Goal: Task Accomplishment & Management: Complete application form

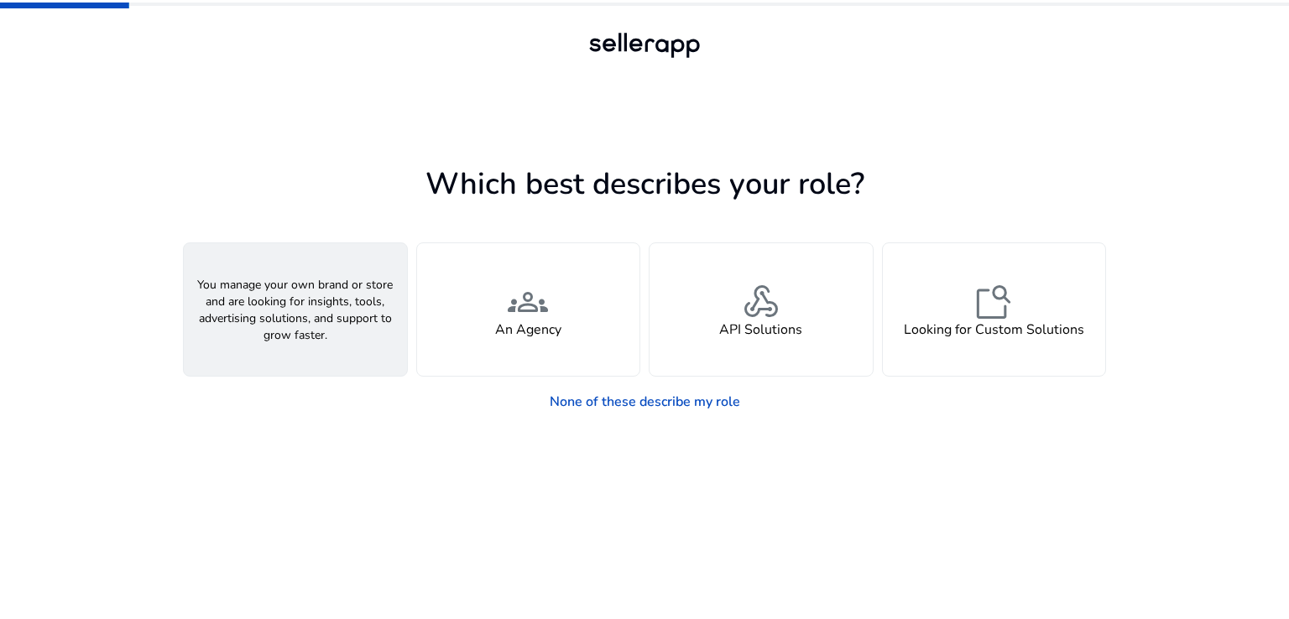
click at [252, 307] on div "person A Seller" at bounding box center [295, 309] width 223 height 133
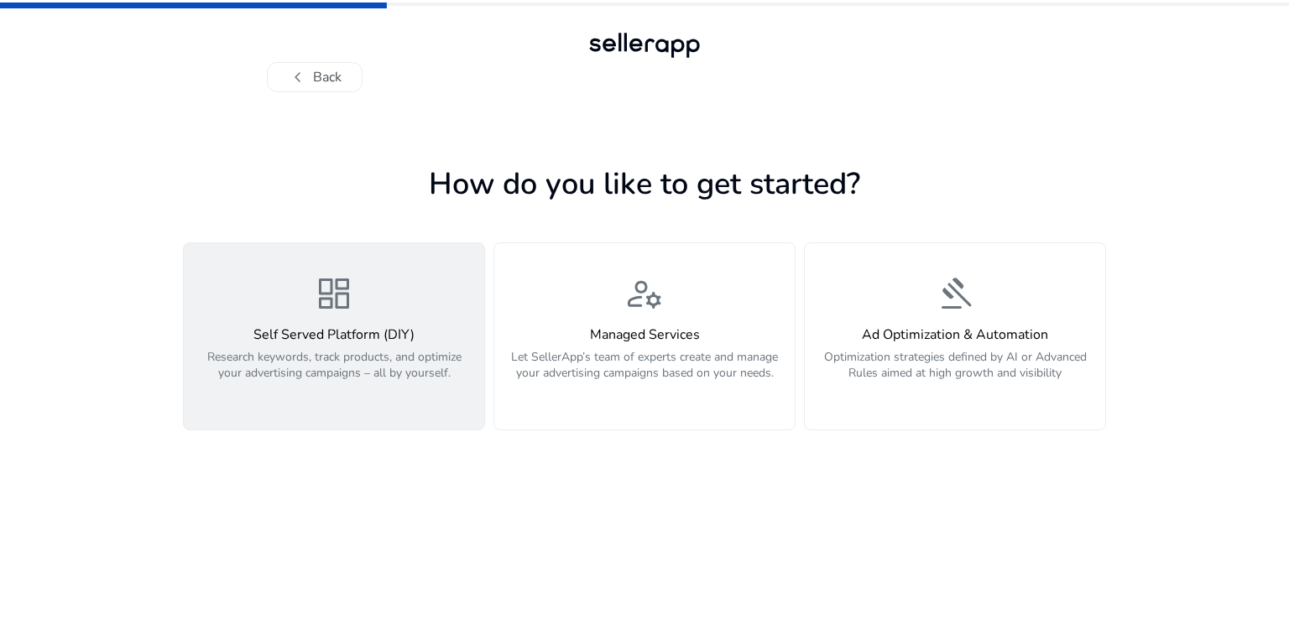
click at [337, 314] on span "dashboard" at bounding box center [334, 294] width 40 height 40
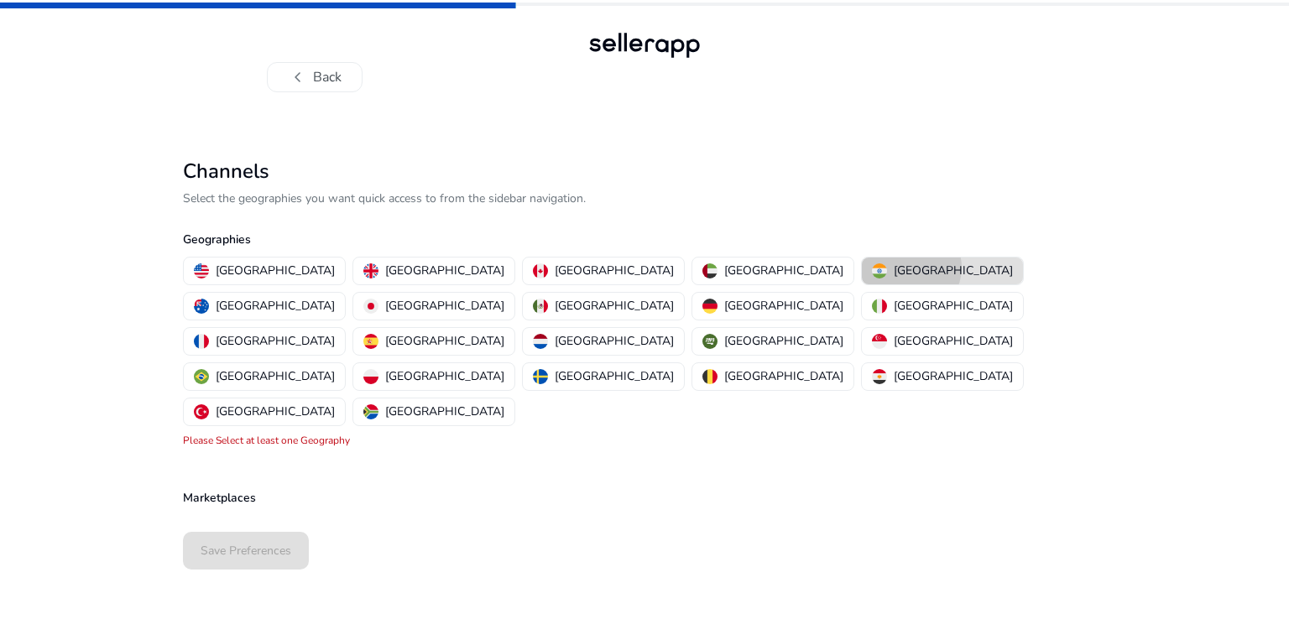
click at [894, 268] on p "[GEOGRAPHIC_DATA]" at bounding box center [953, 271] width 119 height 18
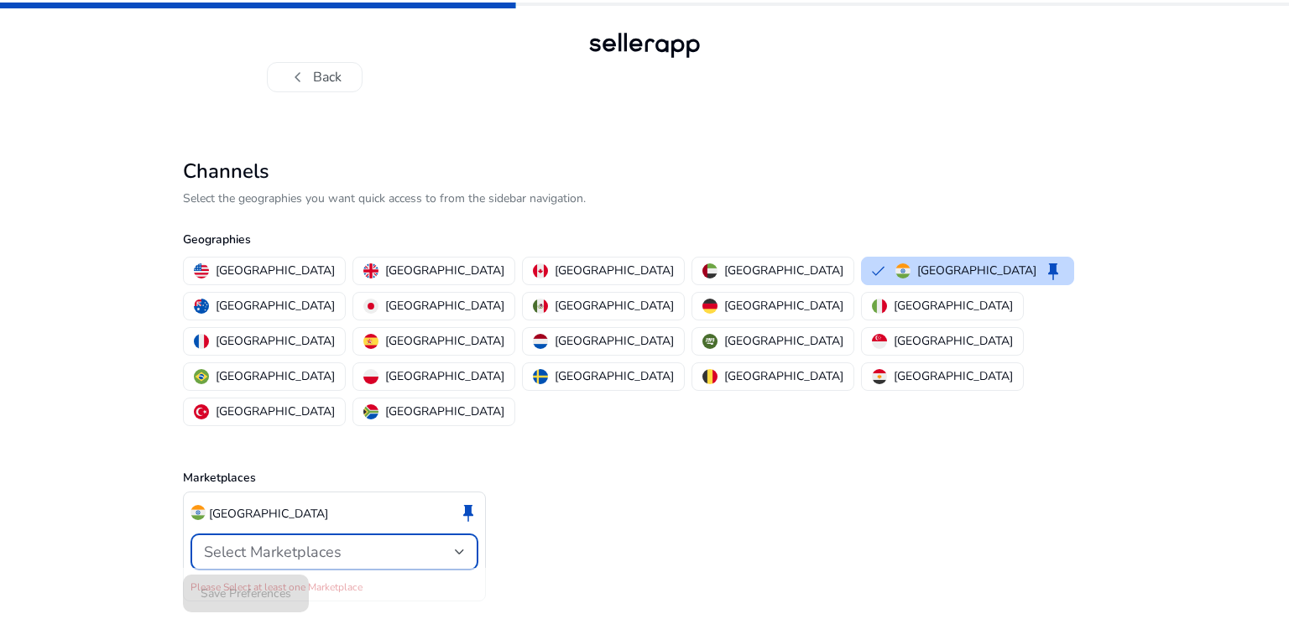
click at [346, 543] on div "Select Marketplaces" at bounding box center [329, 552] width 251 height 18
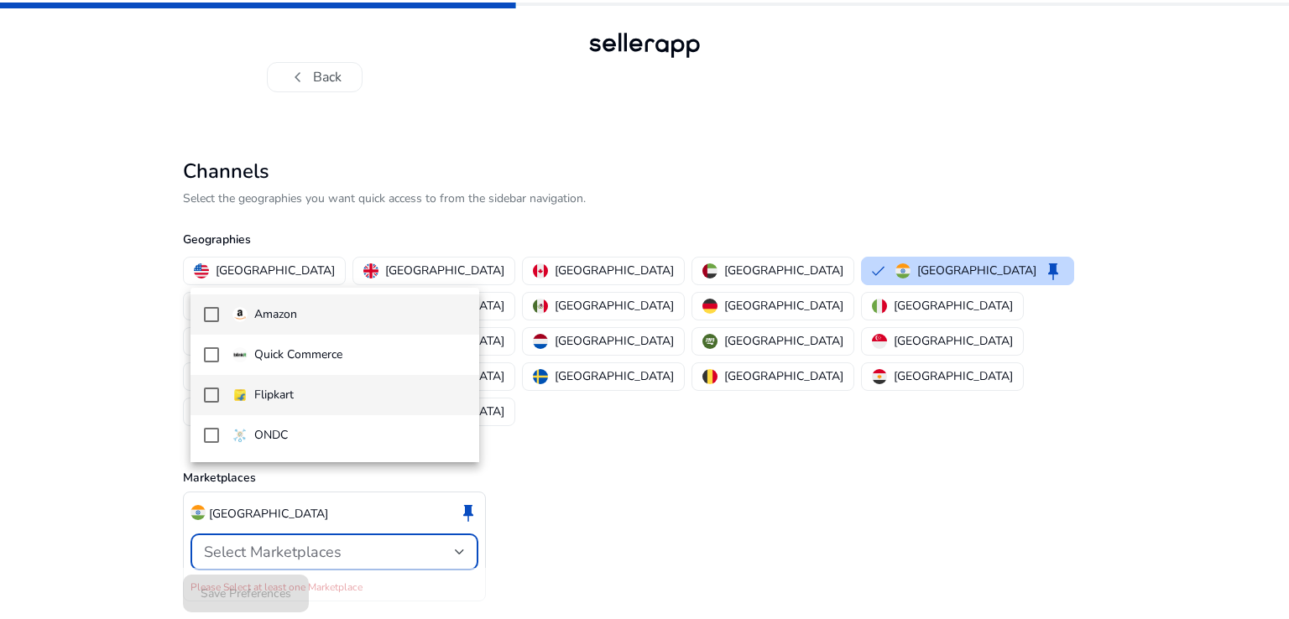
click at [212, 394] on mat-pseudo-checkbox at bounding box center [211, 395] width 15 height 15
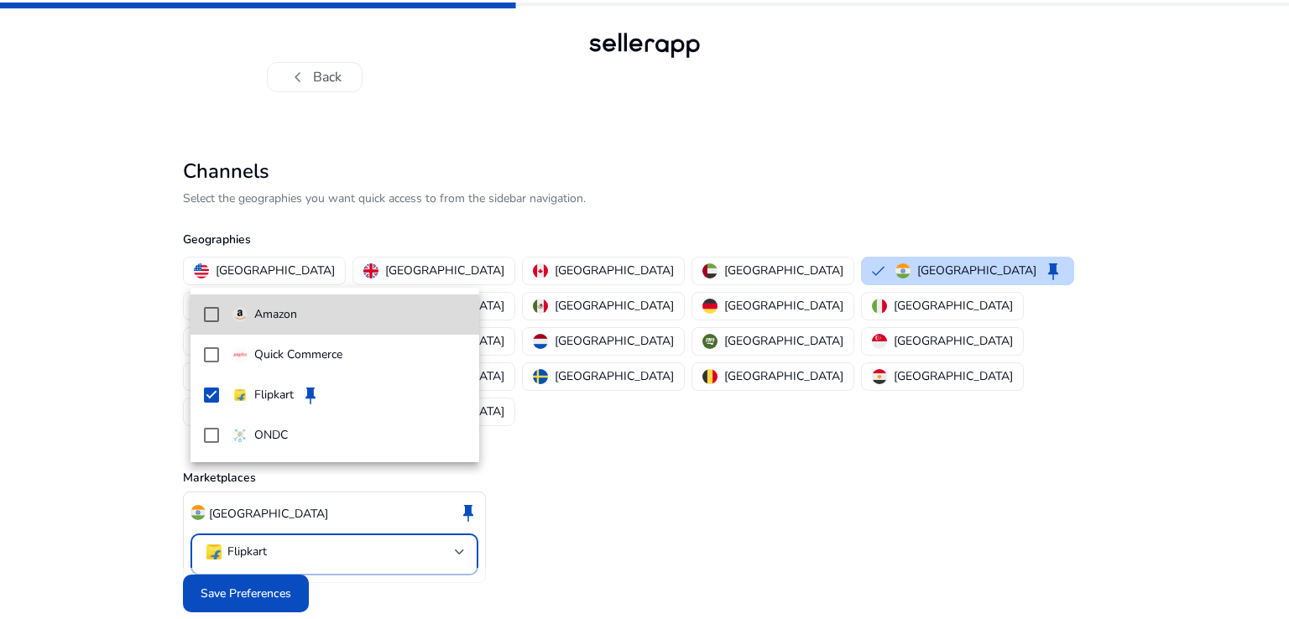
click at [215, 319] on mat-pseudo-checkbox at bounding box center [211, 314] width 15 height 15
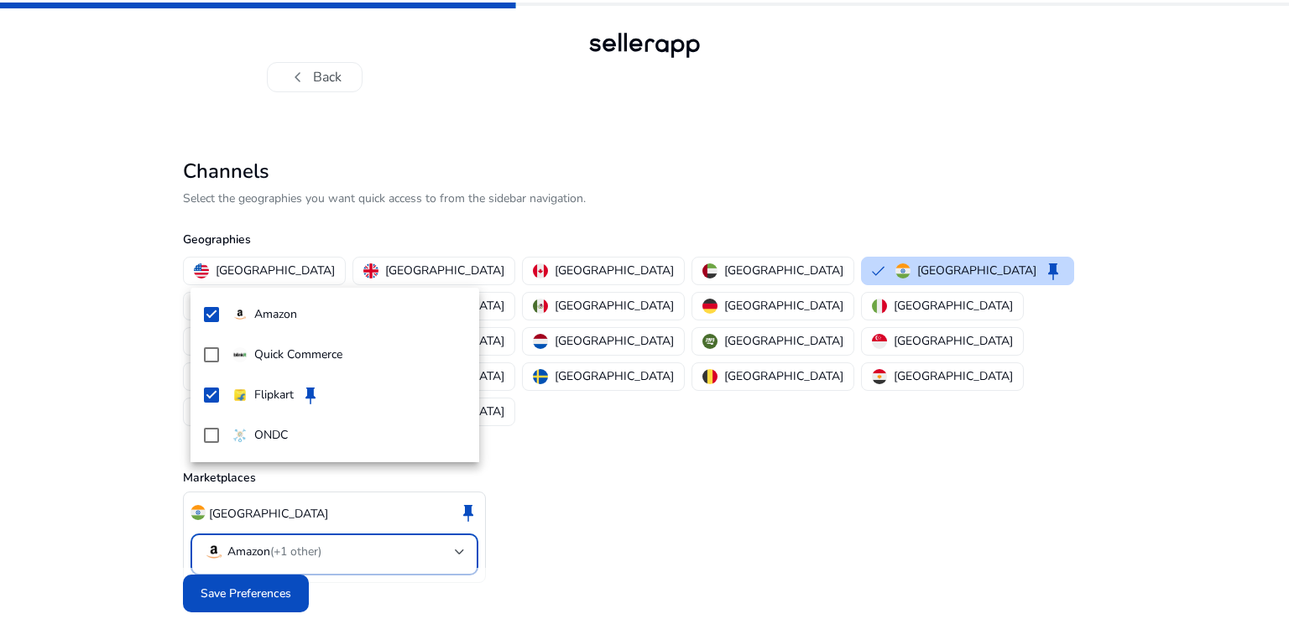
click at [708, 510] on div at bounding box center [644, 309] width 1289 height 619
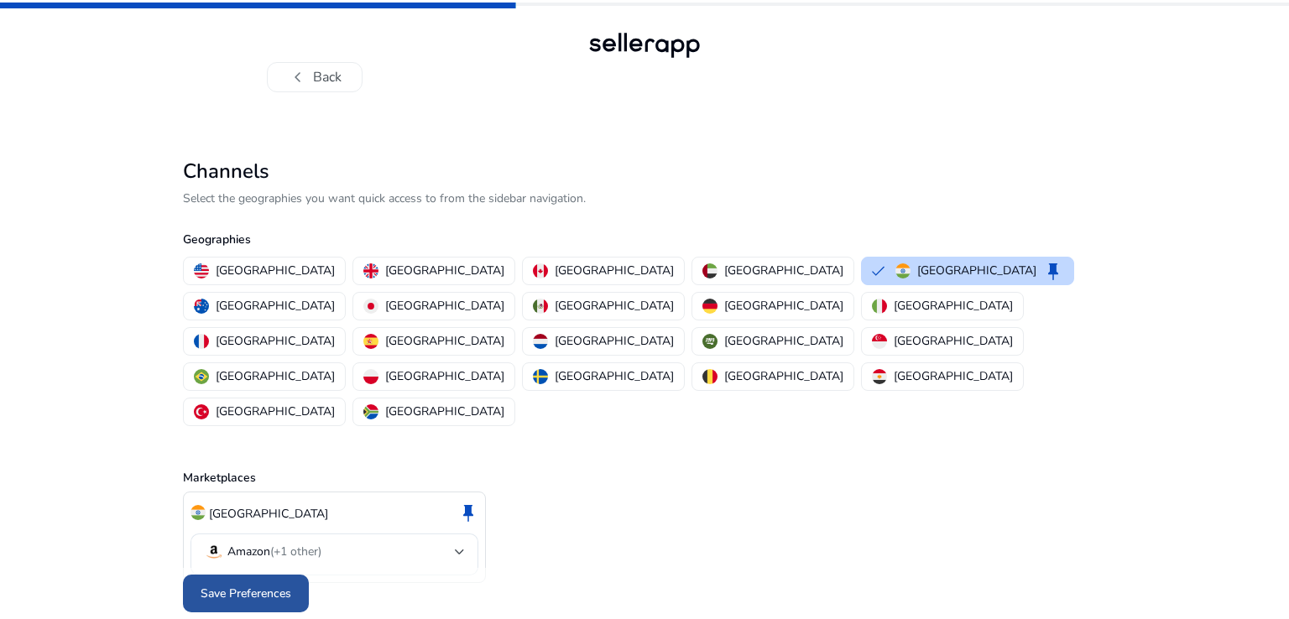
click at [270, 585] on span "Save Preferences" at bounding box center [246, 594] width 91 height 18
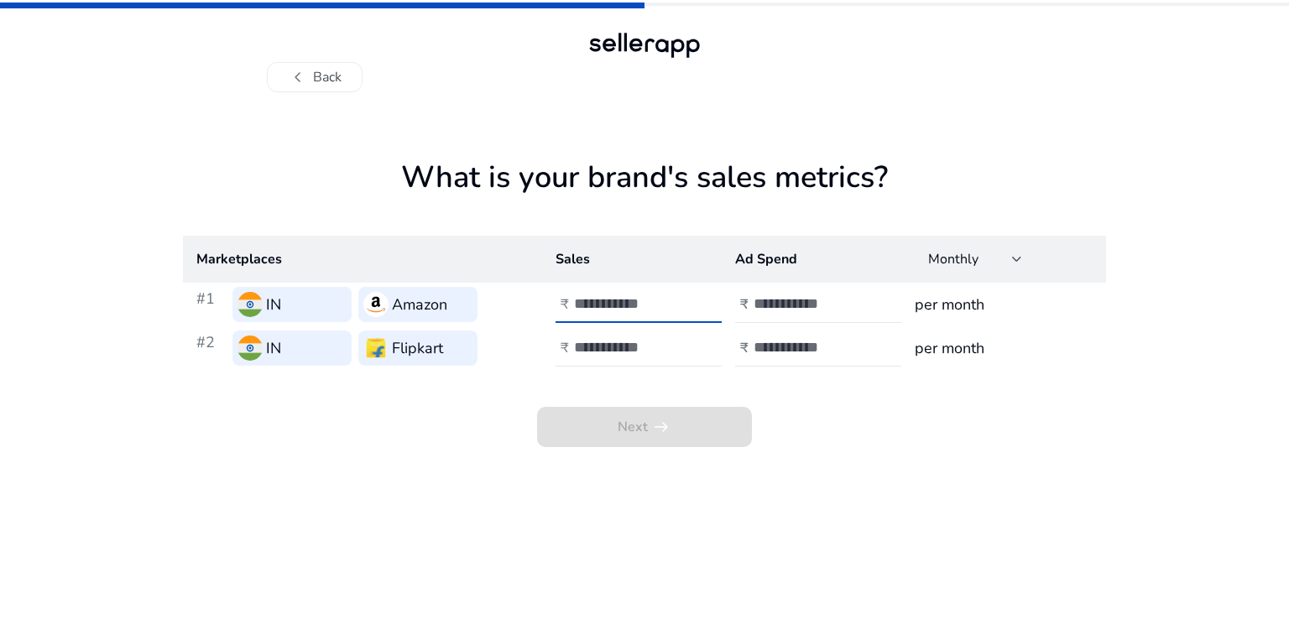
click at [678, 297] on input "*" at bounding box center [630, 304] width 113 height 18
type input "*"
click at [677, 309] on input "*" at bounding box center [630, 304] width 113 height 18
click at [616, 305] on input "*" at bounding box center [630, 304] width 113 height 18
type input "*****"
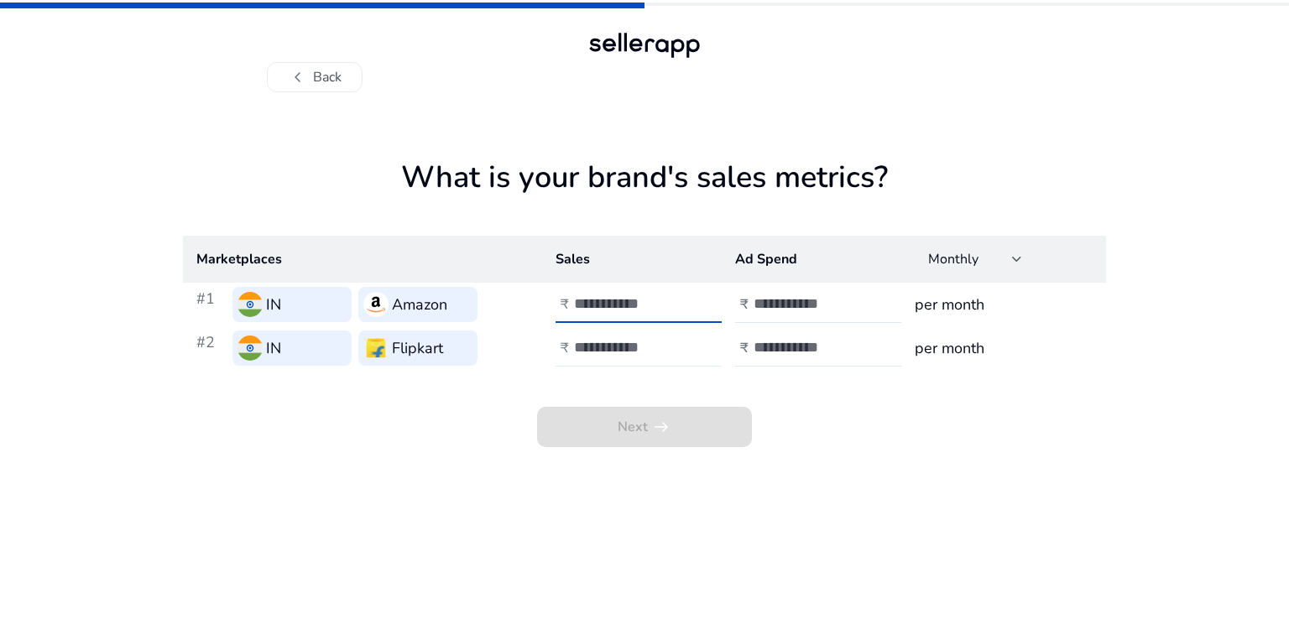
click at [608, 345] on input "number" at bounding box center [630, 347] width 113 height 18
type input "*****"
click at [769, 307] on input "number" at bounding box center [810, 304] width 113 height 18
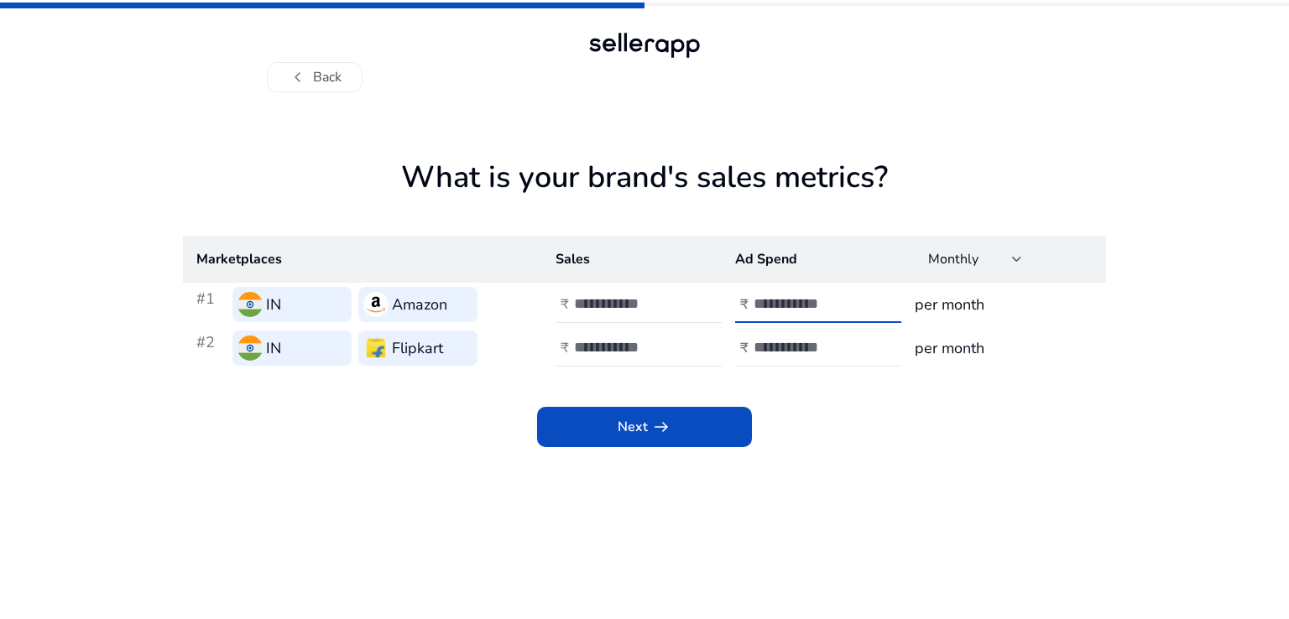
type input "****"
click at [767, 347] on input "number" at bounding box center [810, 347] width 113 height 18
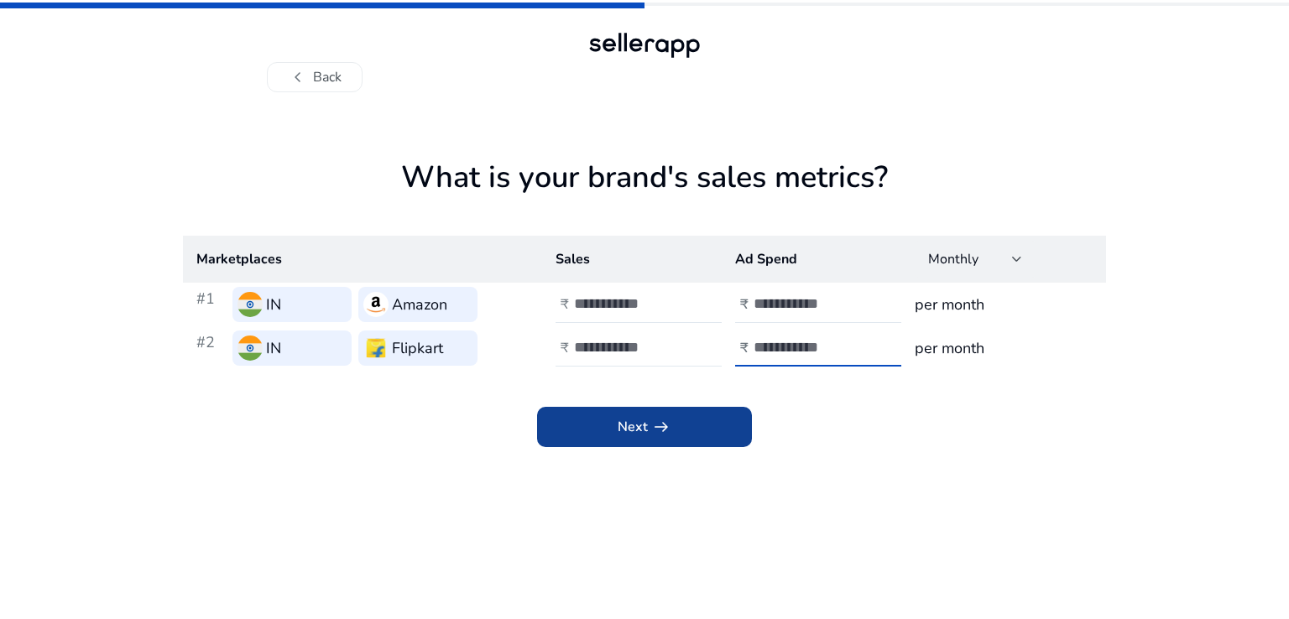
type input "****"
click at [677, 436] on span at bounding box center [644, 427] width 215 height 40
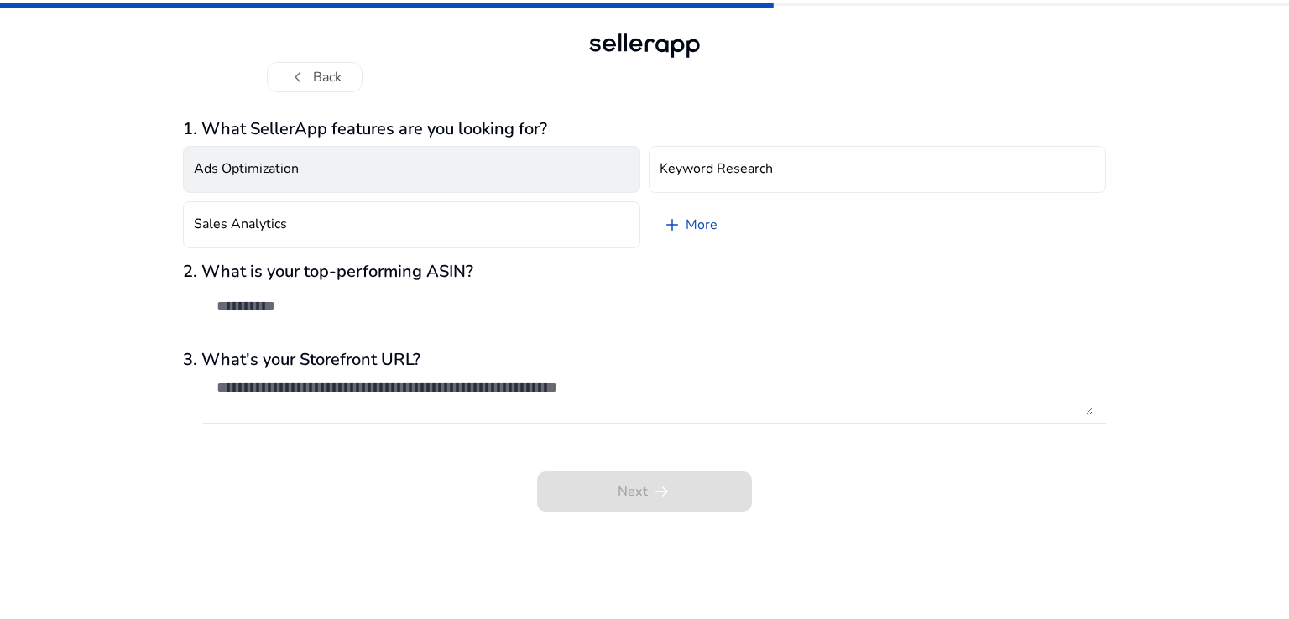
click at [379, 163] on button "Ads Optimization" at bounding box center [411, 169] width 457 height 47
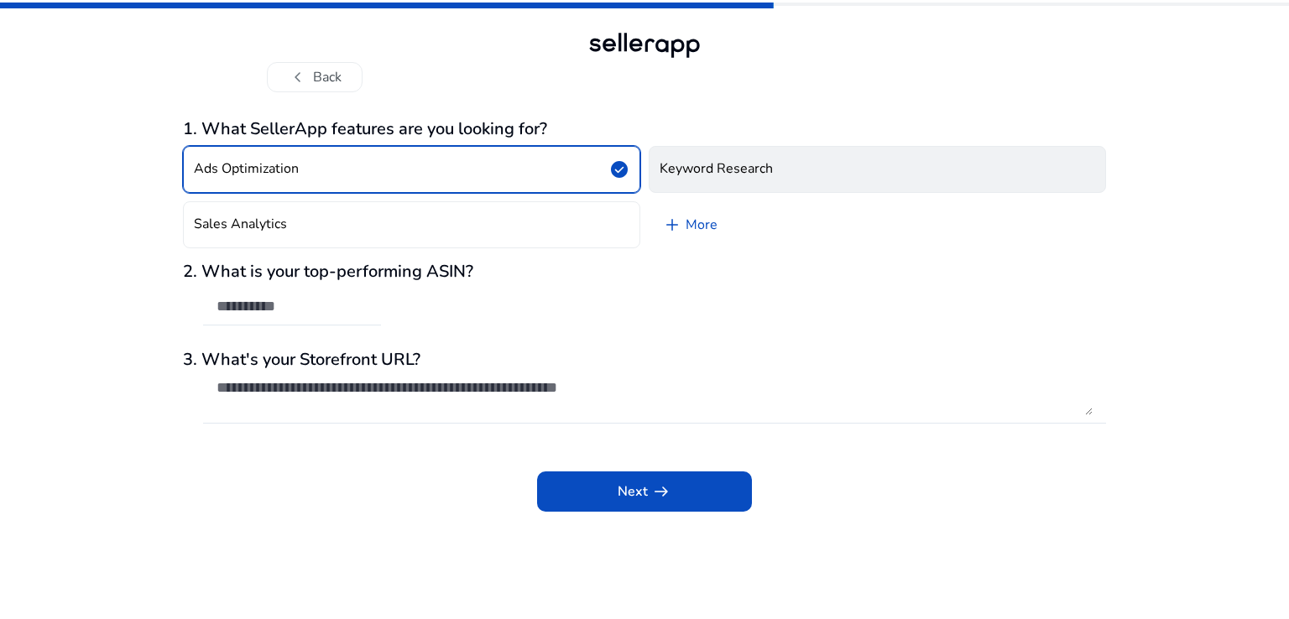
click at [698, 175] on h4 "Keyword Research" at bounding box center [716, 169] width 113 height 16
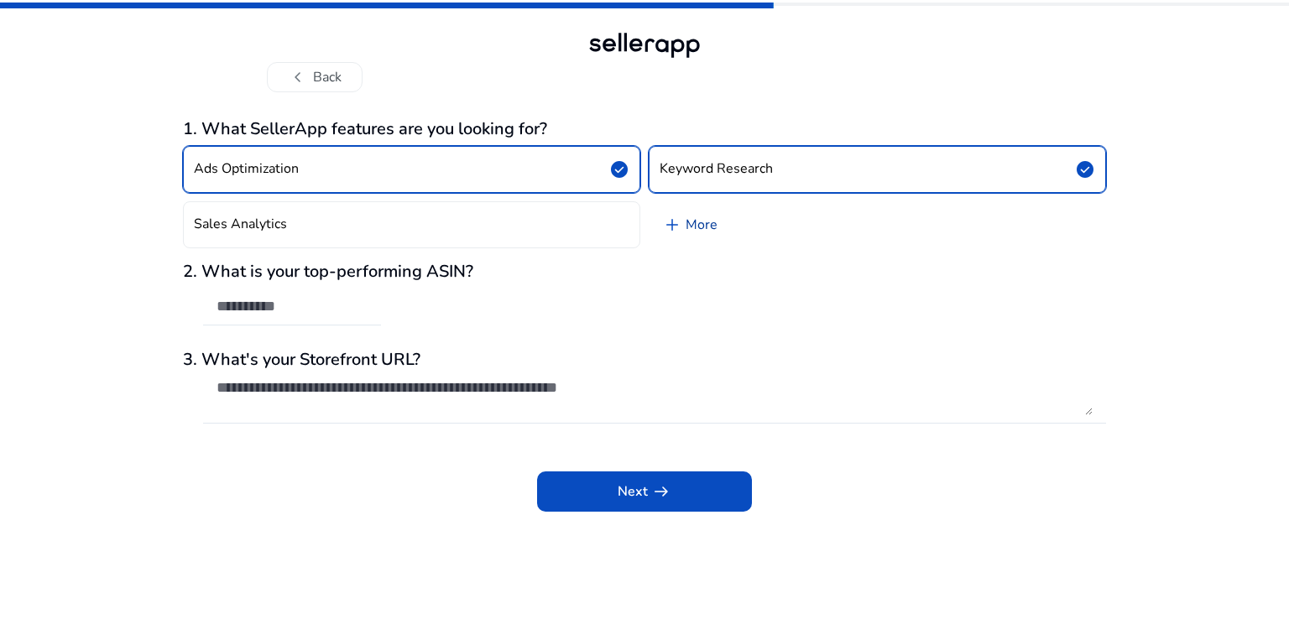
click at [695, 217] on link "add More" at bounding box center [690, 224] width 82 height 47
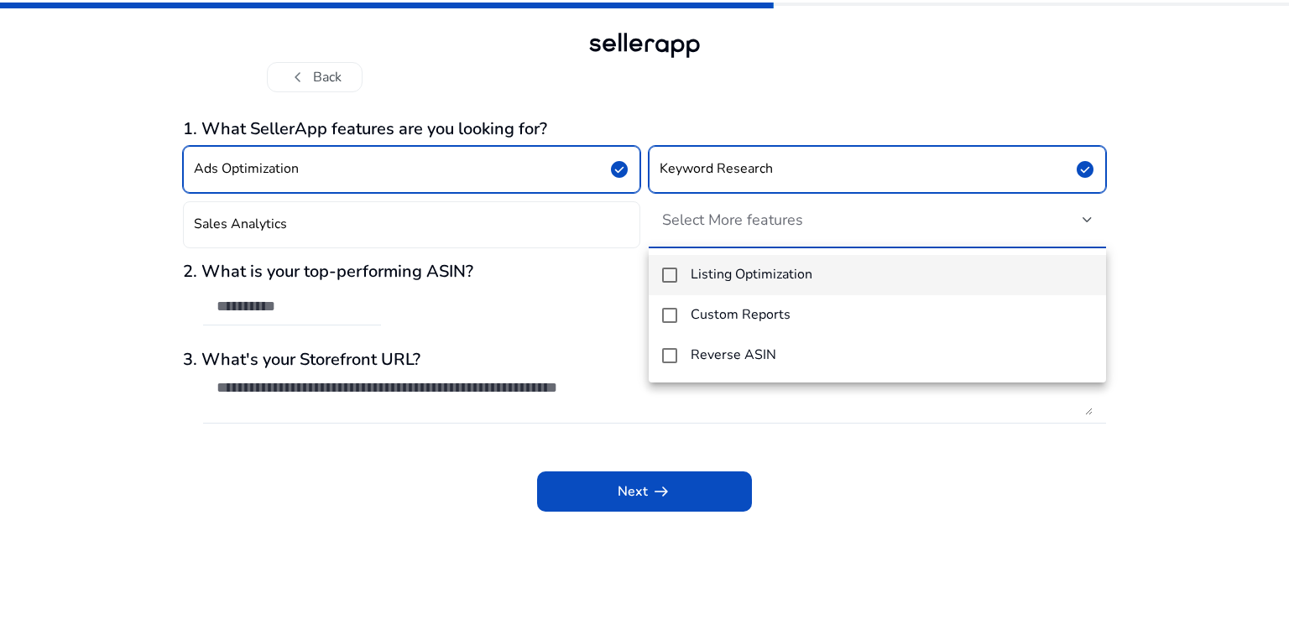
click at [522, 209] on div at bounding box center [644, 309] width 1289 height 619
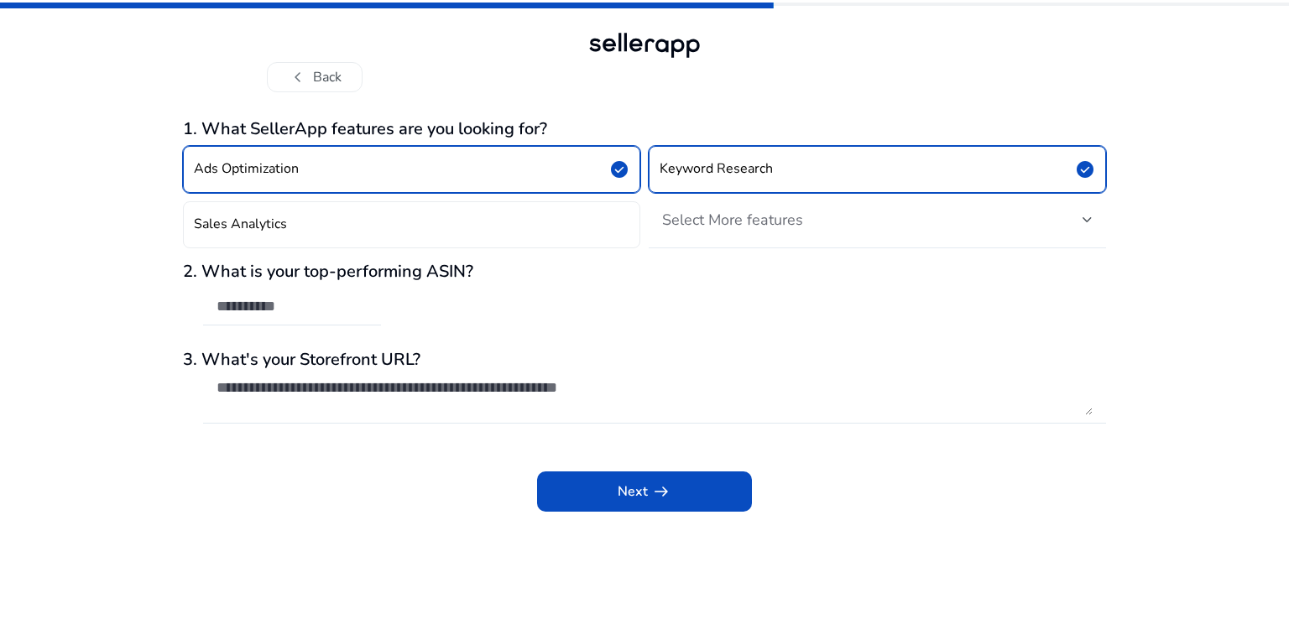
click at [685, 222] on span "Select More features" at bounding box center [732, 220] width 141 height 20
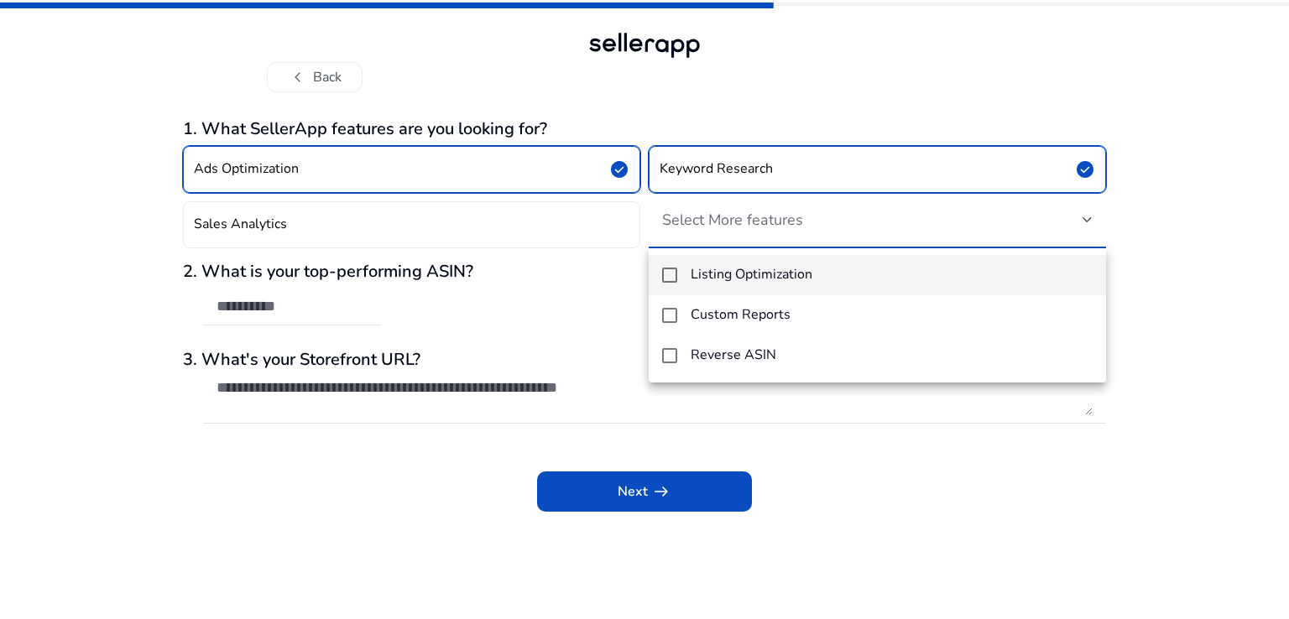
click at [670, 276] on mat-pseudo-checkbox at bounding box center [669, 275] width 15 height 15
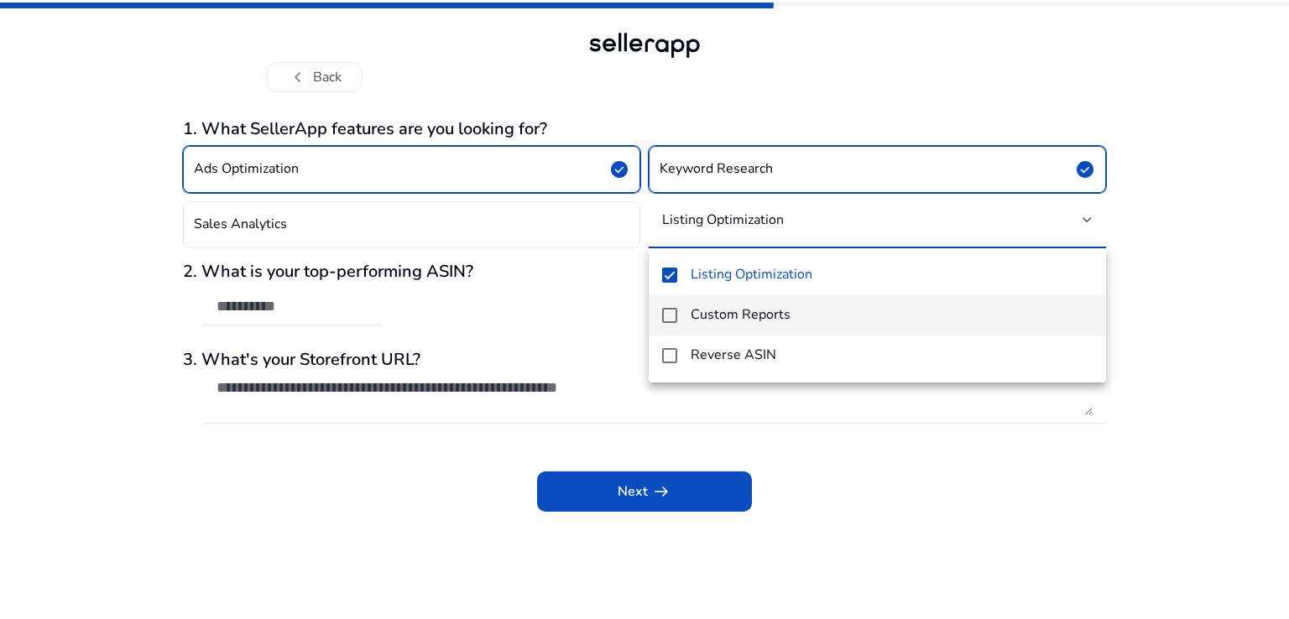
click at [671, 318] on mat-pseudo-checkbox at bounding box center [669, 315] width 15 height 15
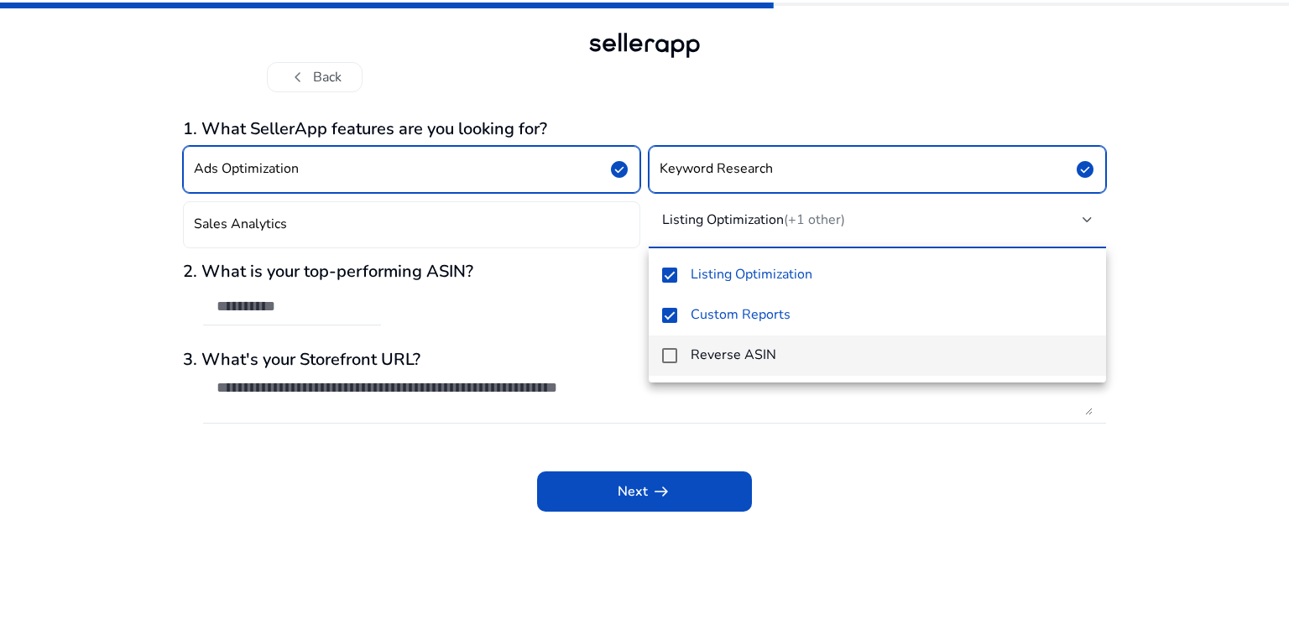
click at [668, 357] on mat-pseudo-checkbox at bounding box center [669, 355] width 15 height 15
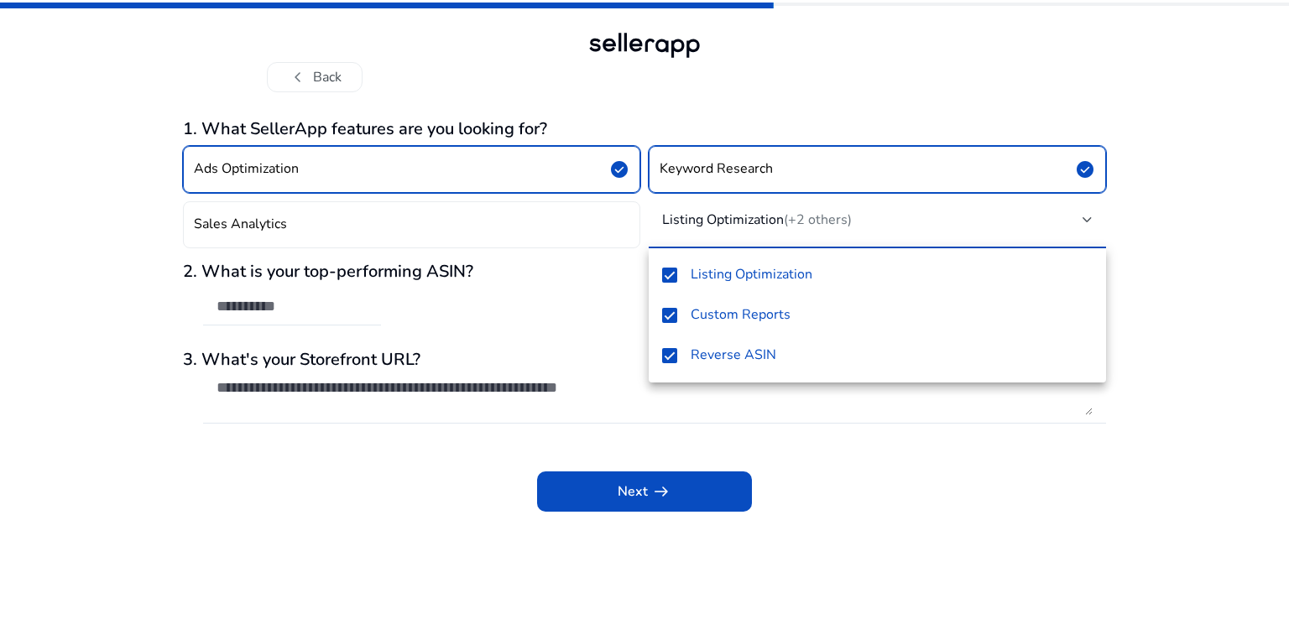
click at [1, 333] on div at bounding box center [644, 309] width 1289 height 619
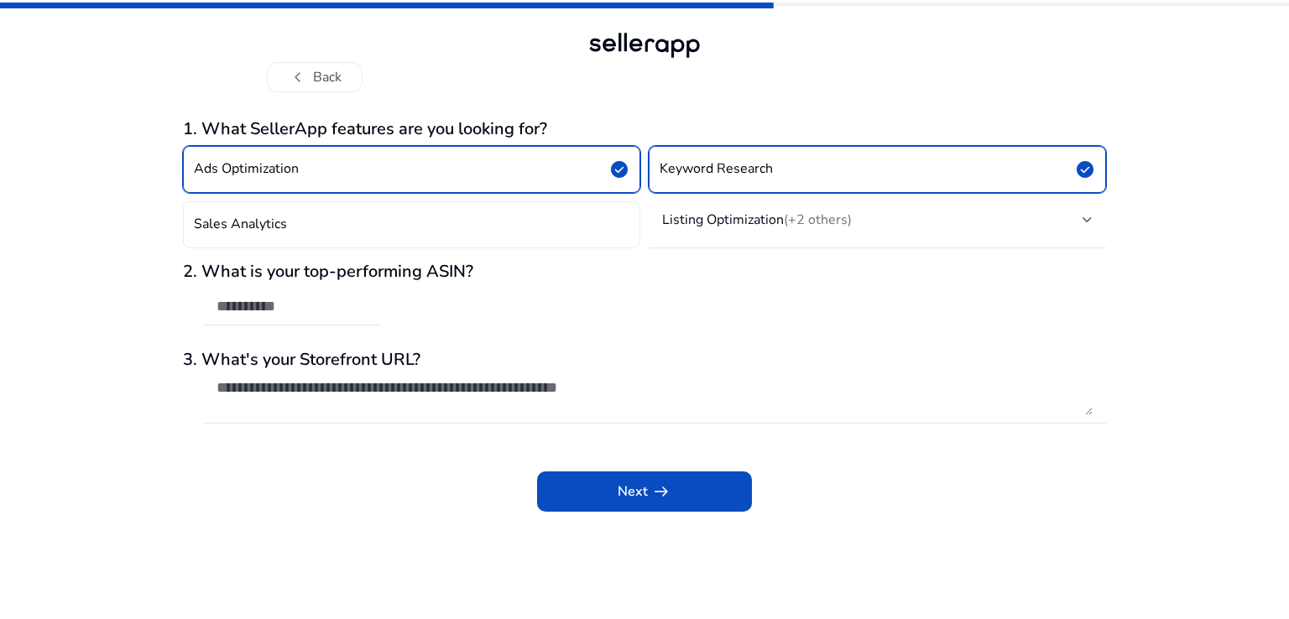
click at [1288, 66] on div "chevron_left Back" at bounding box center [644, 46] width 1289 height 92
click at [645, 495] on span "Next arrow_right_alt" at bounding box center [645, 492] width 54 height 20
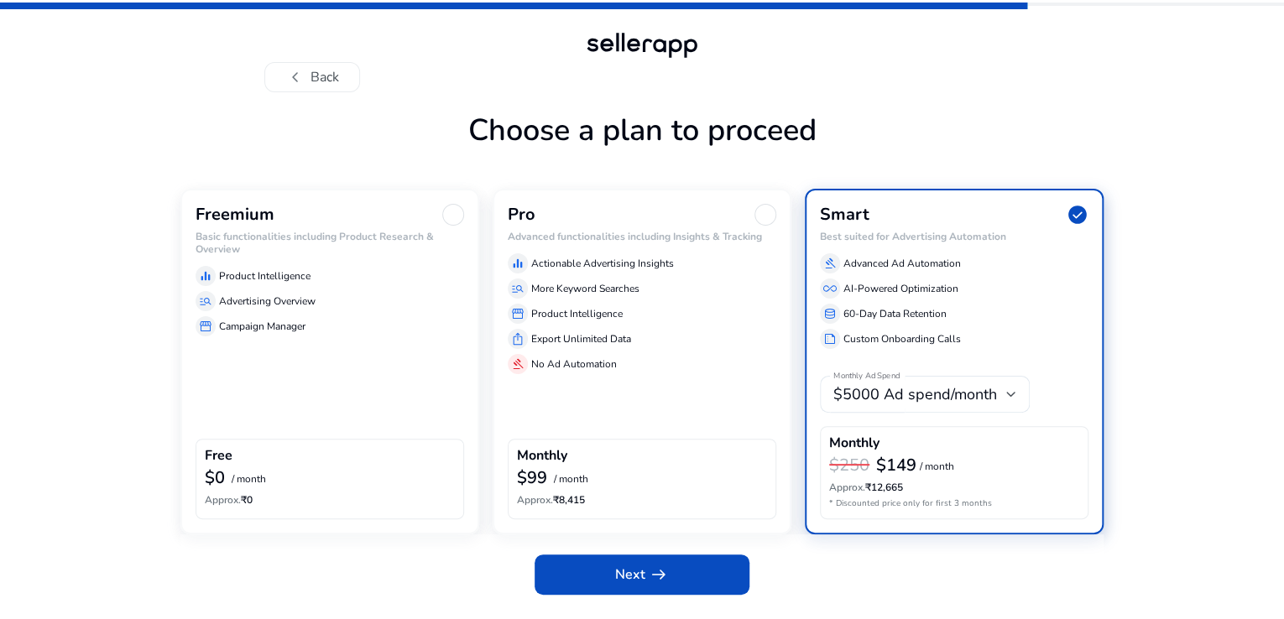
click at [322, 493] on div "Free $0 / month Approx. ₹0" at bounding box center [330, 479] width 269 height 81
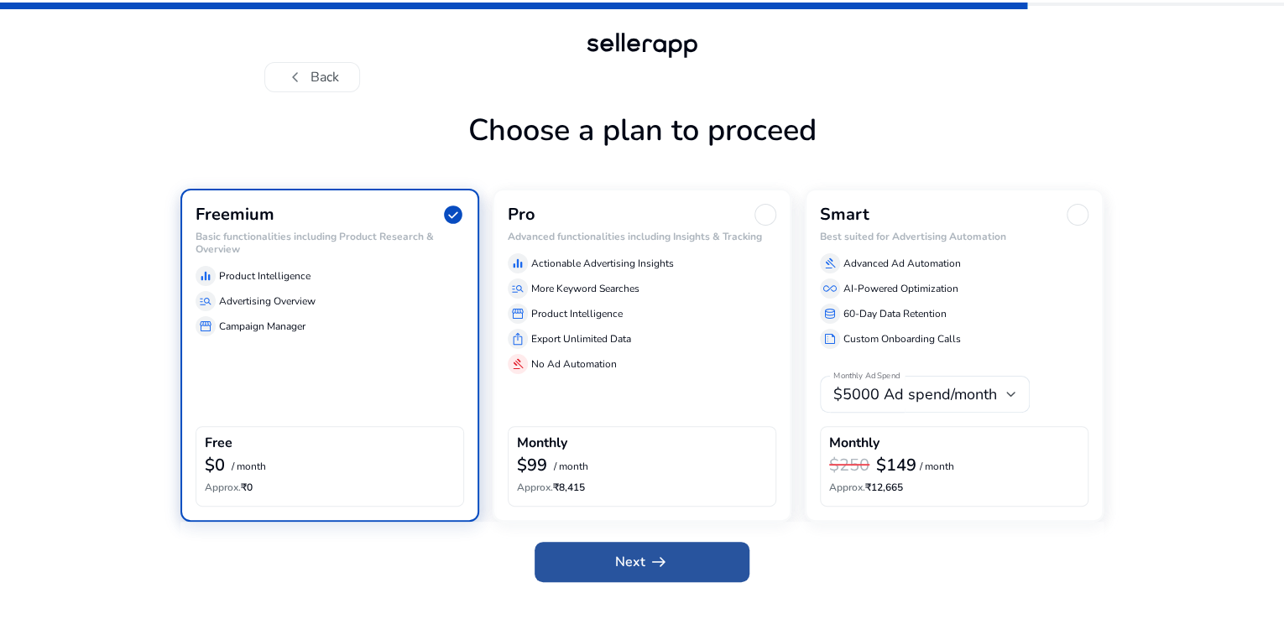
click at [675, 582] on span at bounding box center [642, 562] width 215 height 40
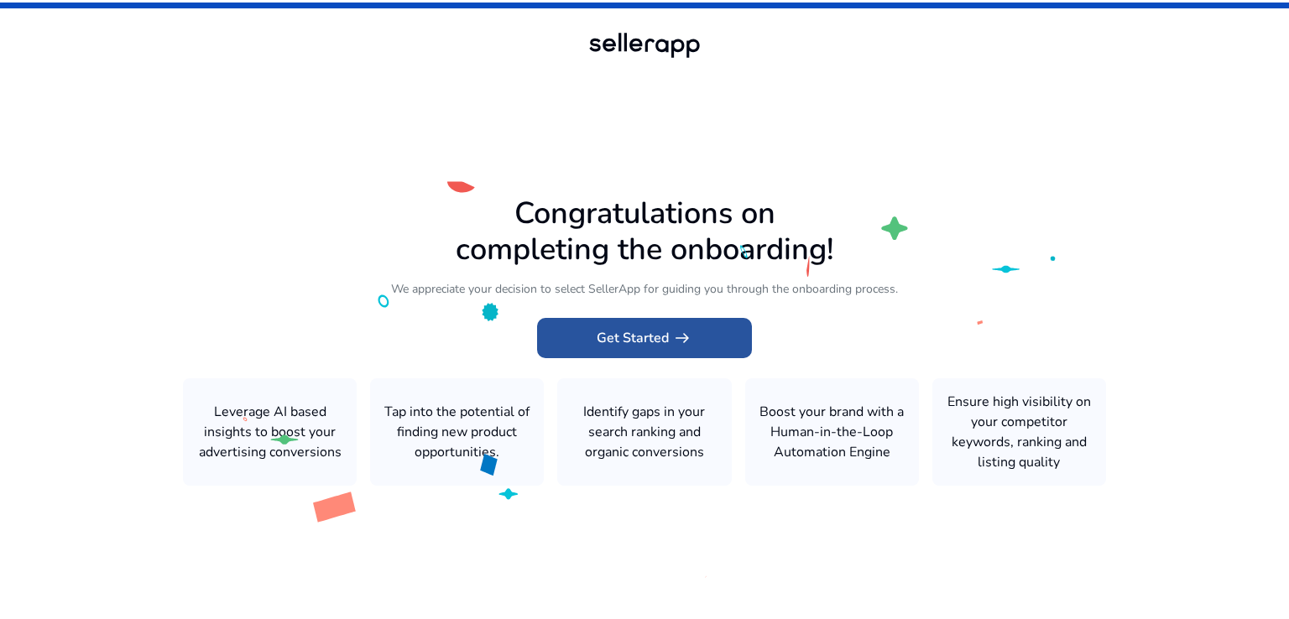
click at [643, 333] on span "Get Started arrow_right_alt" at bounding box center [645, 338] width 96 height 20
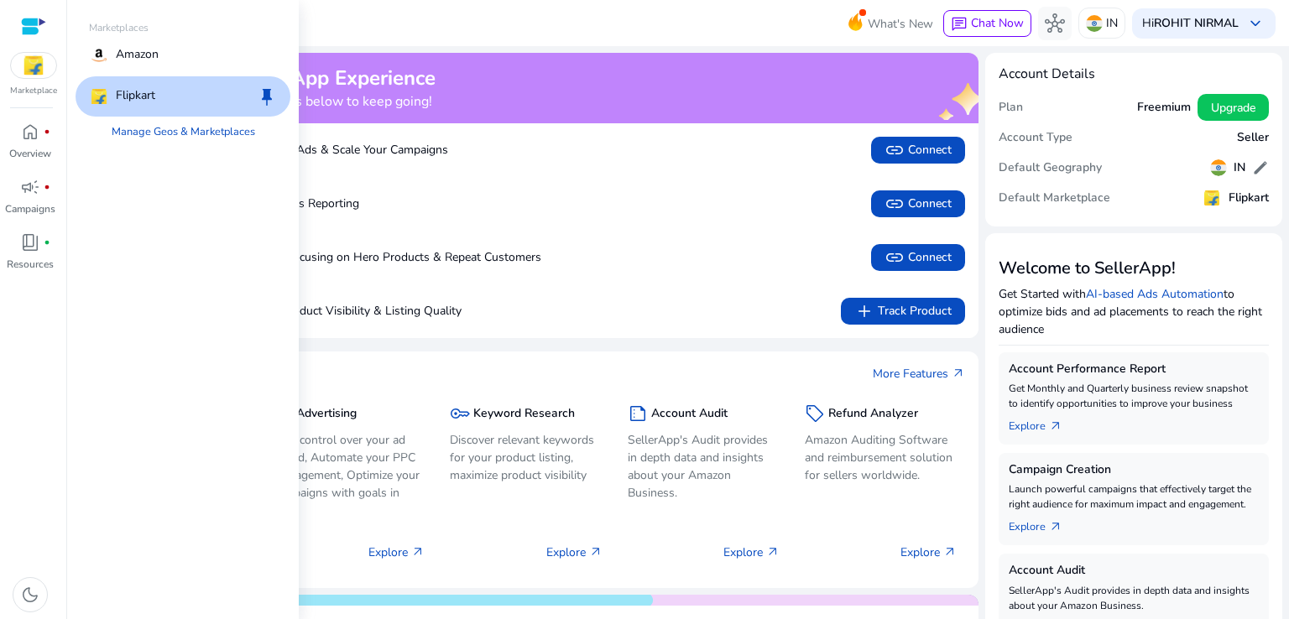
click at [33, 68] on img at bounding box center [33, 65] width 45 height 25
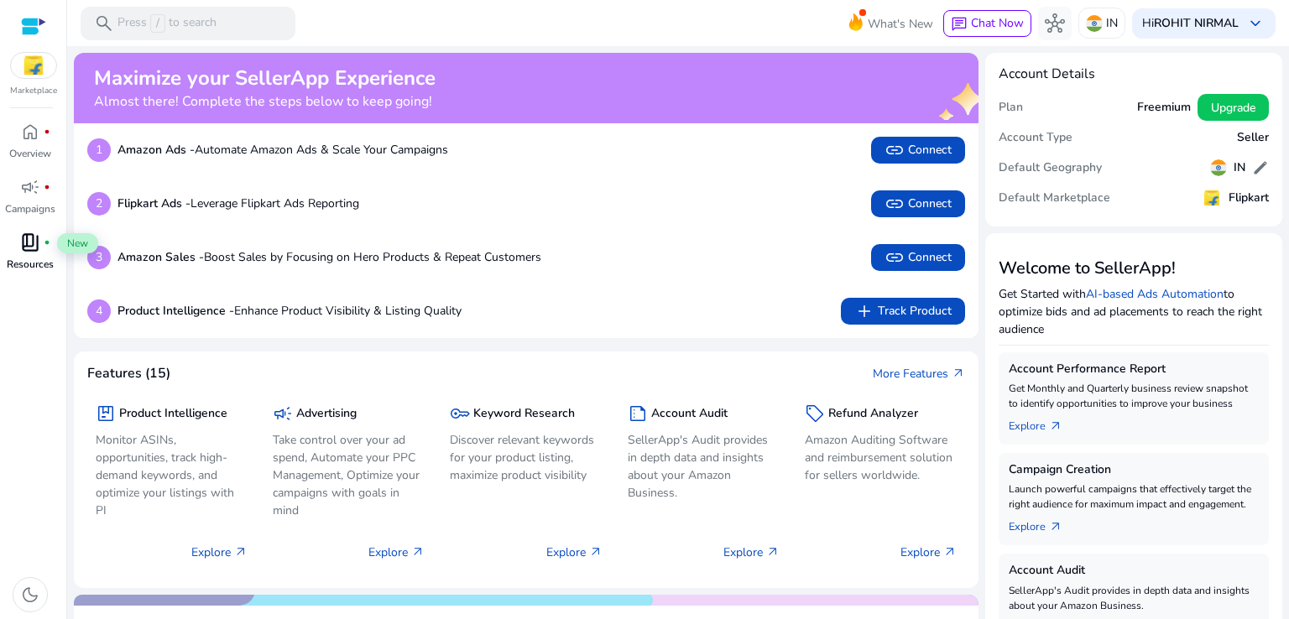
click at [25, 249] on span "book_4" at bounding box center [30, 242] width 20 height 20
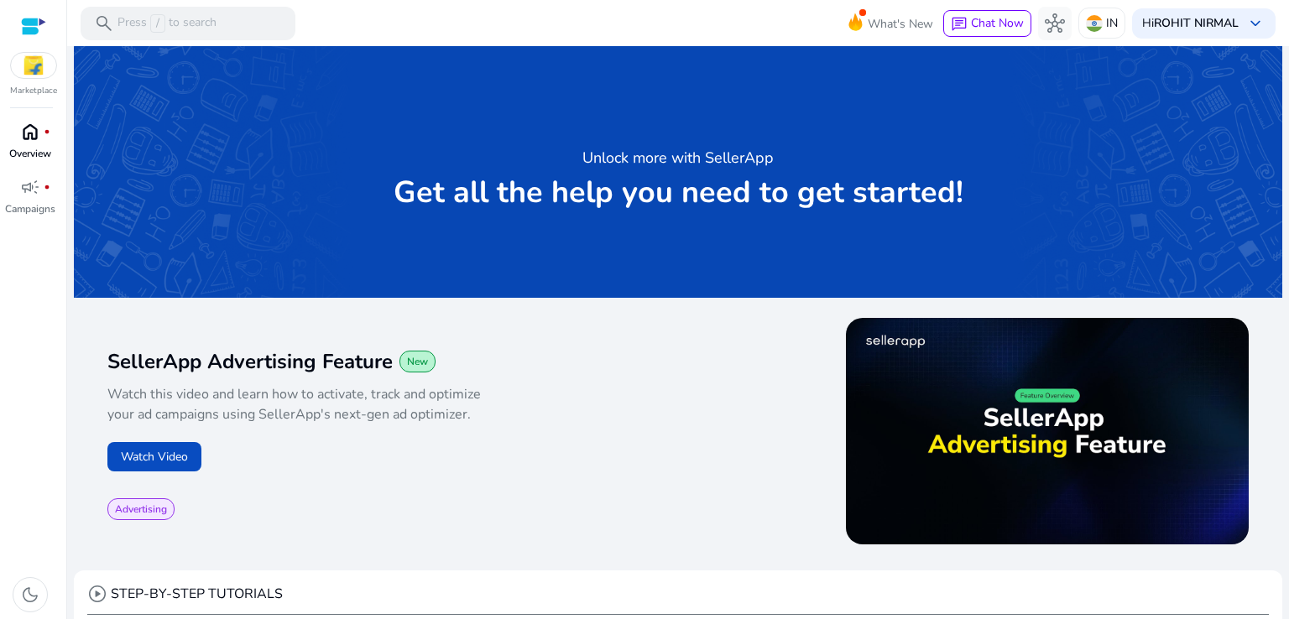
click at [29, 140] on span "home" at bounding box center [30, 132] width 20 height 20
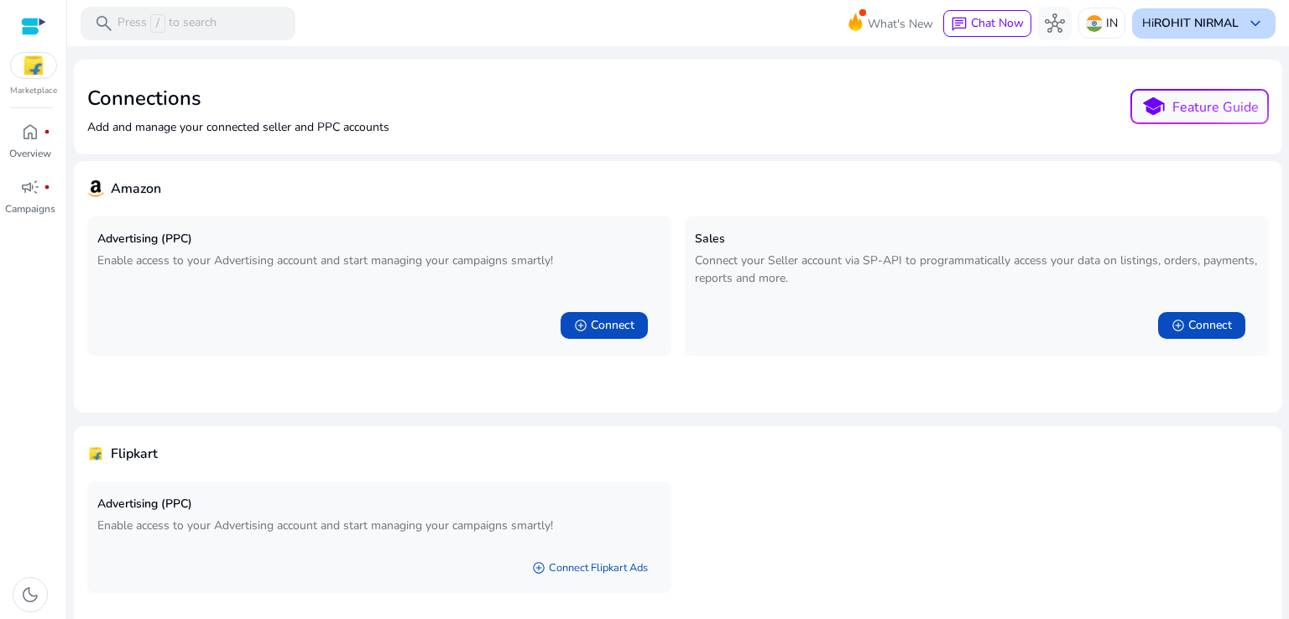
click at [1246, 28] on span "keyboard_arrow_down" at bounding box center [1256, 23] width 20 height 20
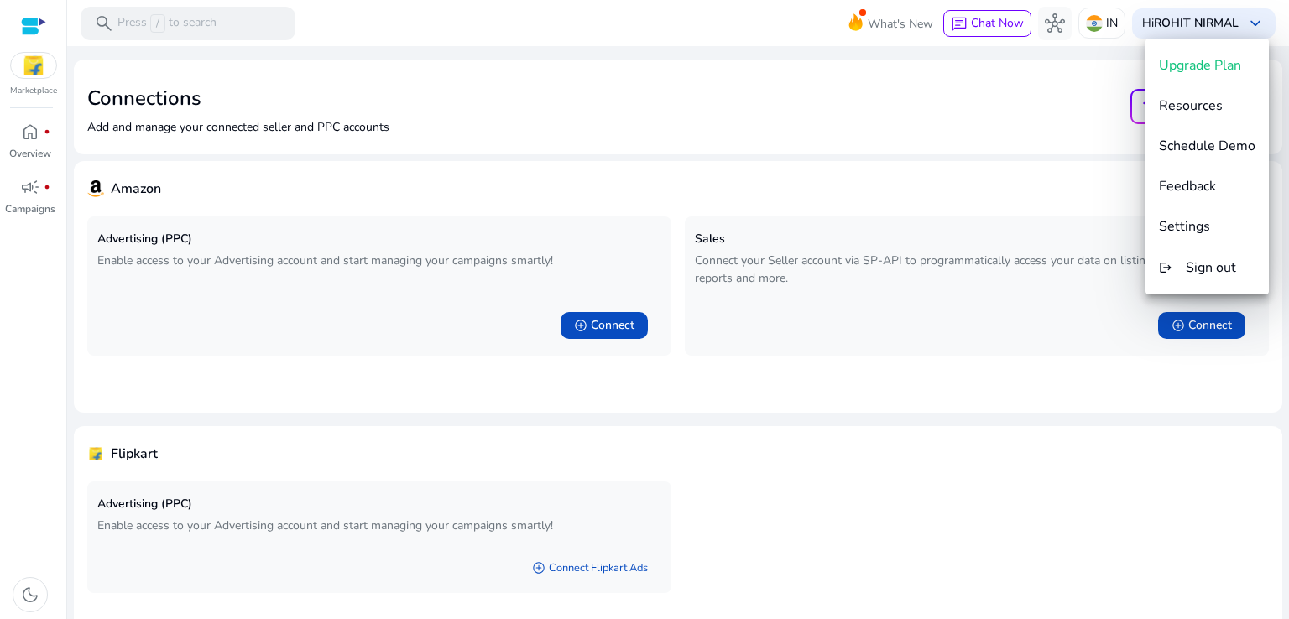
click at [1031, 113] on div at bounding box center [644, 309] width 1289 height 619
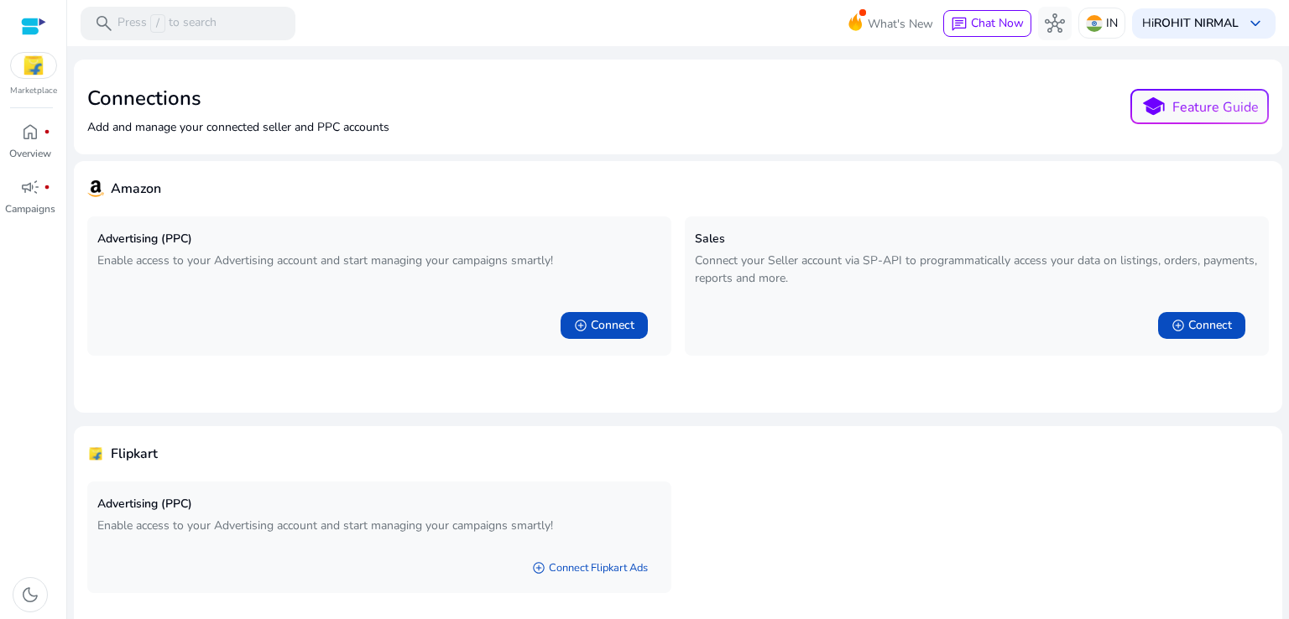
click at [29, 28] on div at bounding box center [33, 26] width 25 height 19
